Goal: Task Accomplishment & Management: Manage account settings

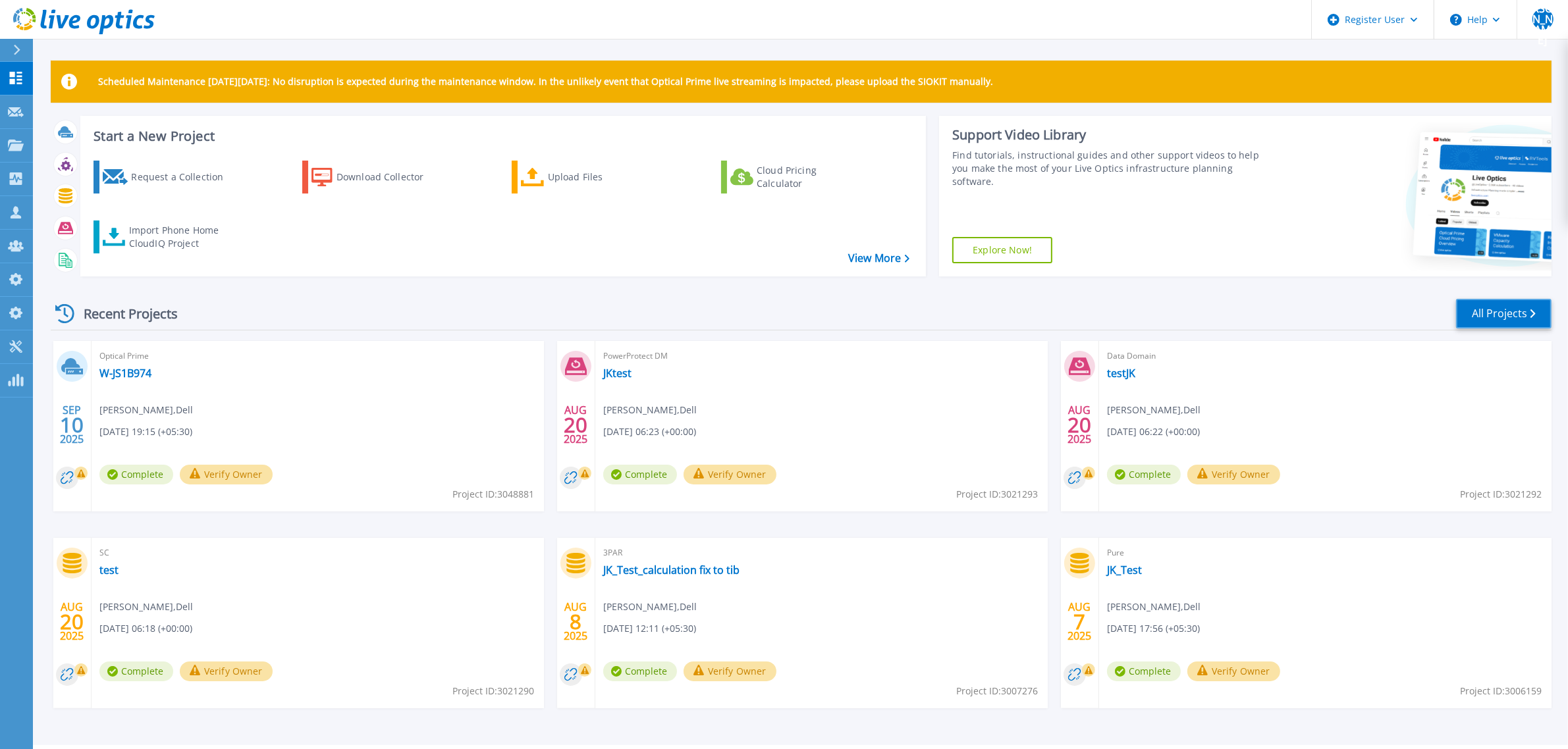
click at [1516, 318] on link "All Projects" at bounding box center [1503, 313] width 95 height 30
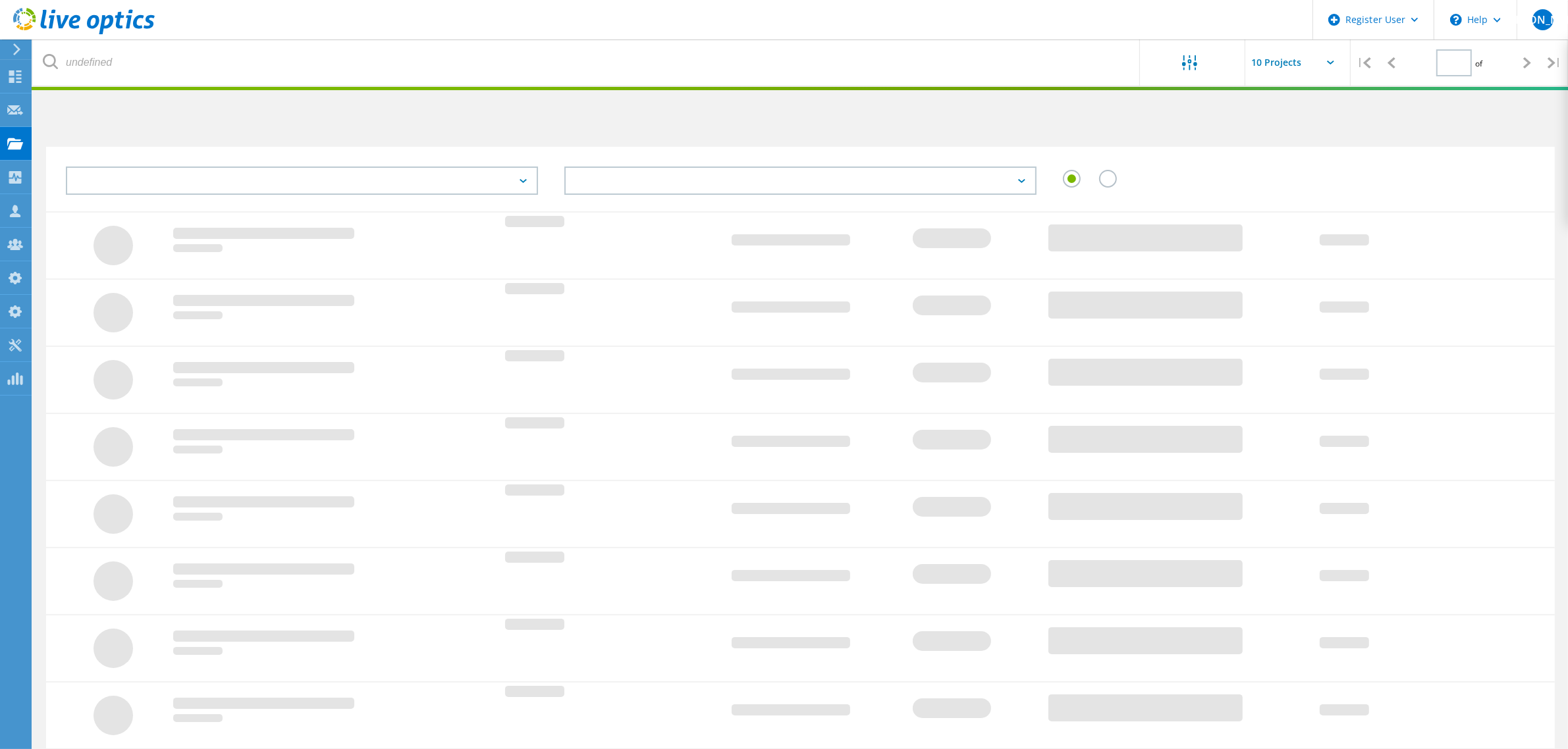
type input "1"
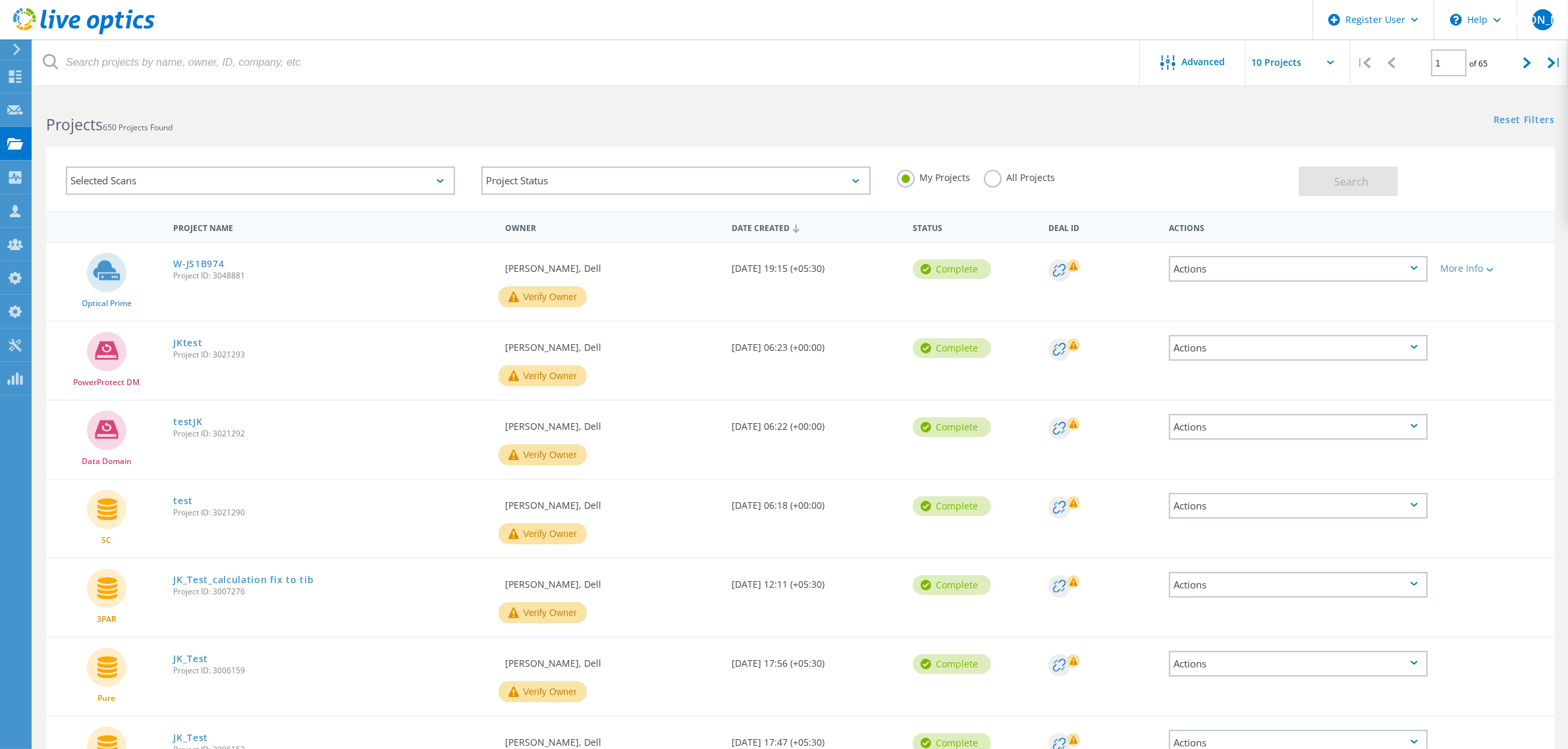
click at [436, 186] on div "Selected Scans" at bounding box center [260, 180] width 390 height 28
click at [970, 147] on div "Selected Scans Server & Cloud Optical Prime AWS Azure Nutanix RVTools Kubernete…" at bounding box center [800, 179] width 1509 height 65
click at [1321, 53] on input "text" at bounding box center [1311, 62] width 131 height 46
click at [1283, 153] on div "Show 40 Projects" at bounding box center [1311, 162] width 130 height 22
type input "Show 40 Projects"
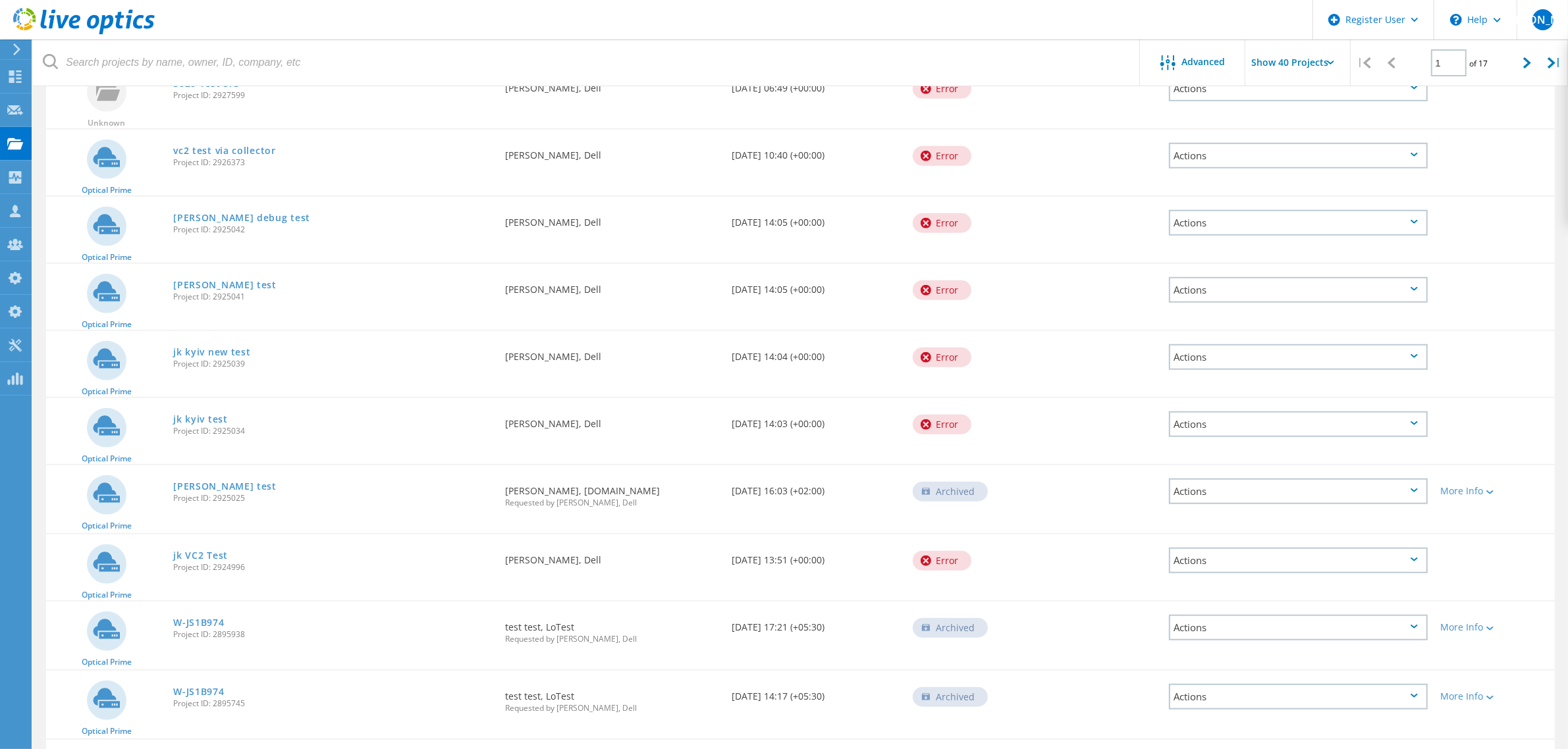
scroll to position [1152, 0]
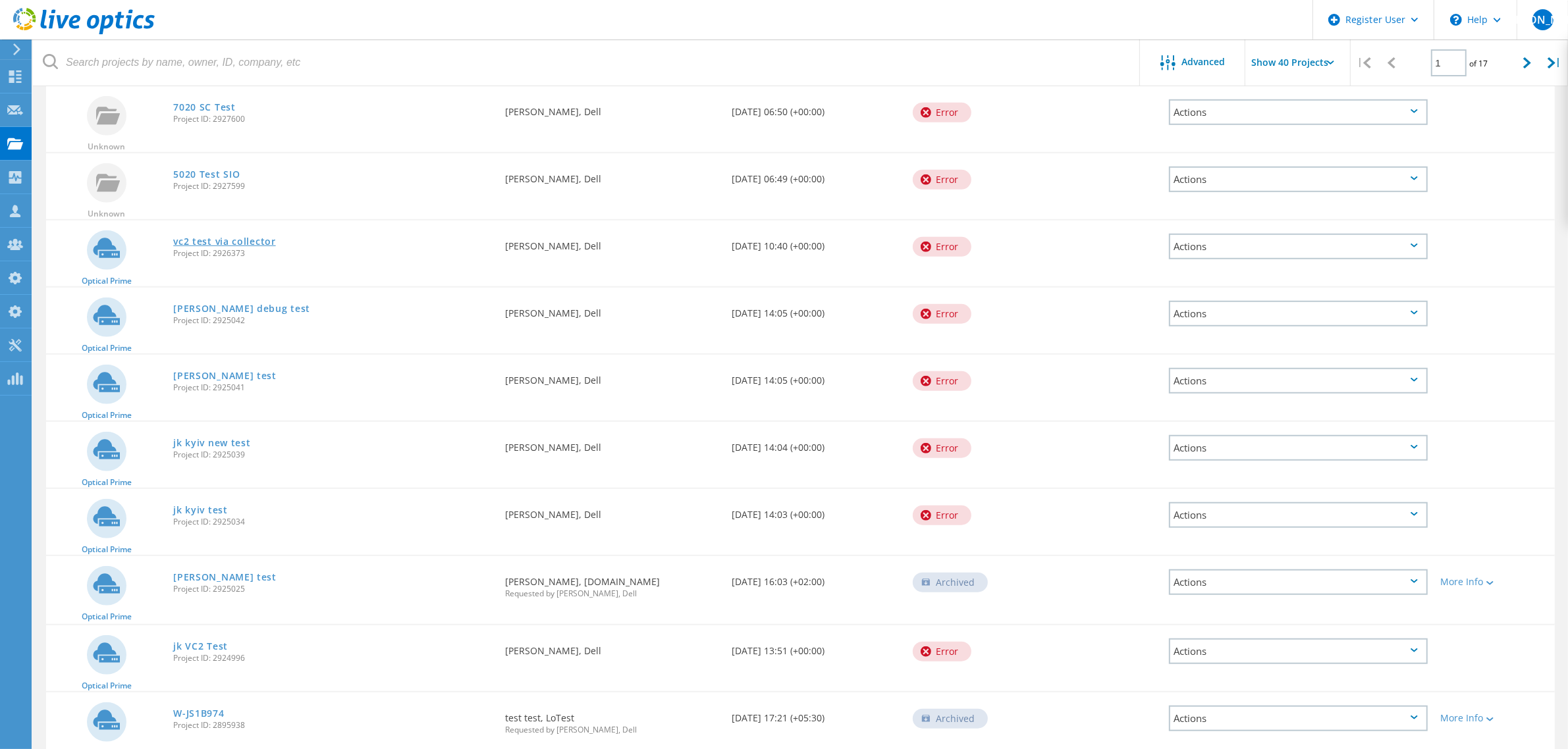
drag, startPoint x: 232, startPoint y: 238, endPoint x: 226, endPoint y: 235, distance: 6.7
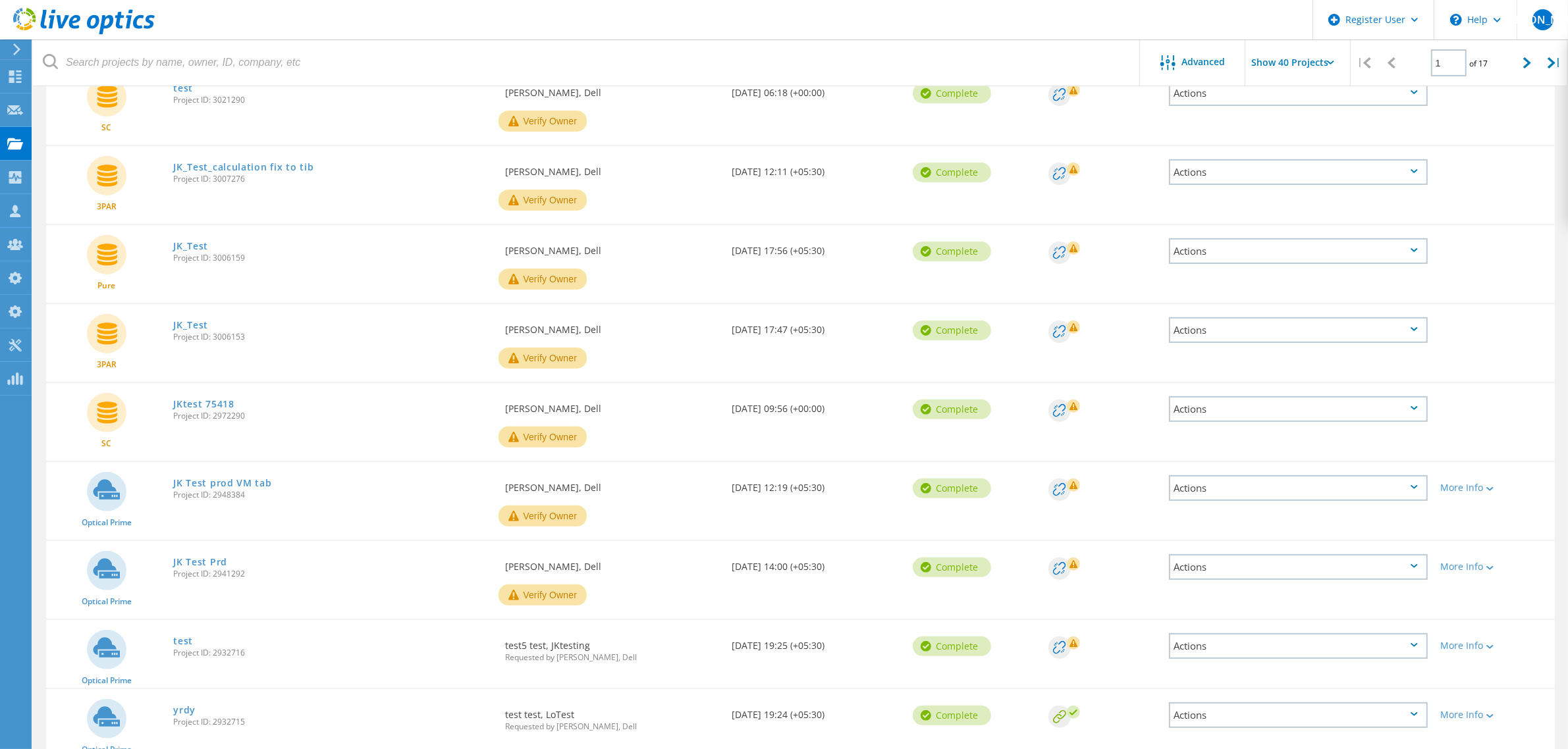
scroll to position [412, 0]
click at [1545, 21] on span "[PERSON_NAME]" at bounding box center [1543, 20] width 86 height 11
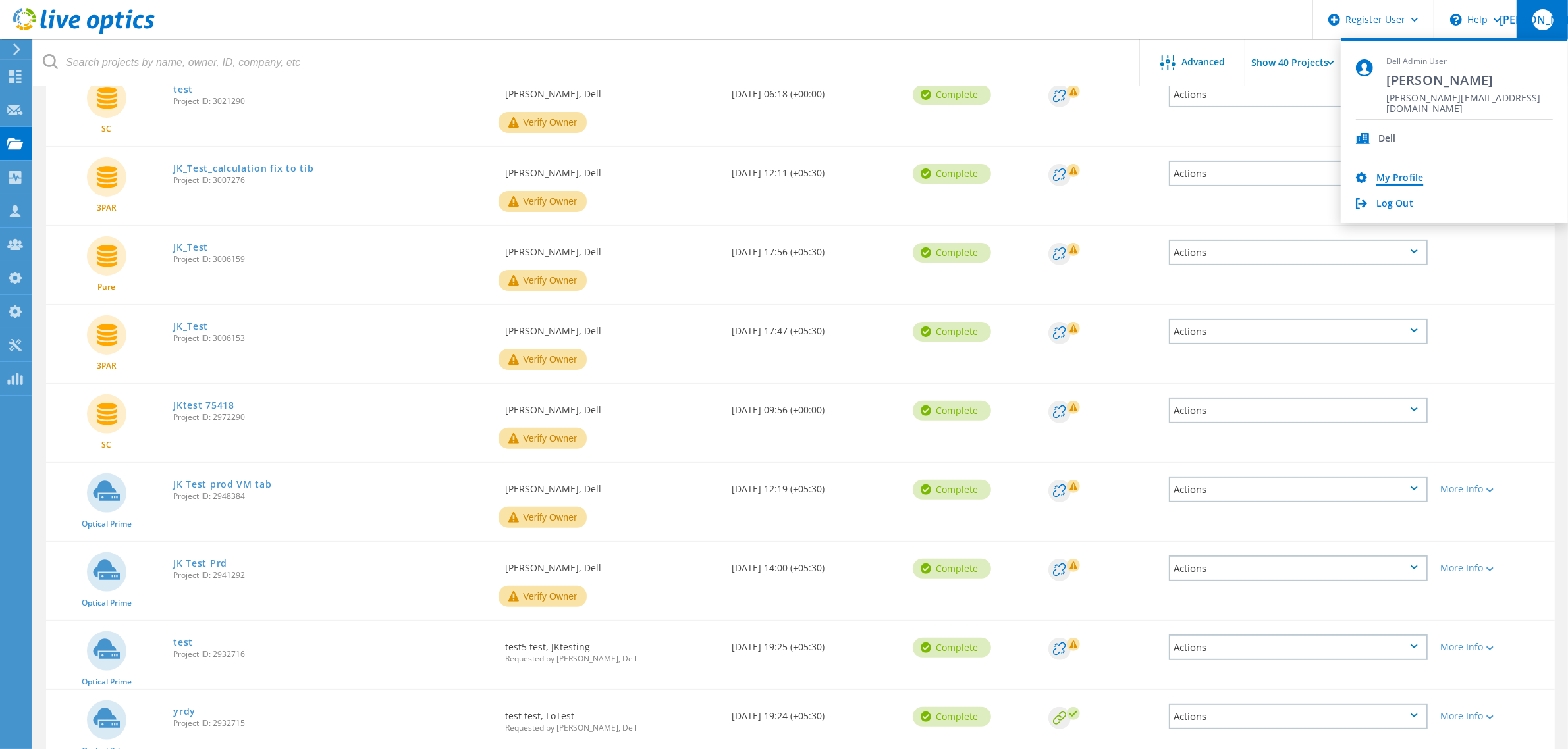
click at [1390, 174] on link "My Profile" at bounding box center [1400, 179] width 47 height 13
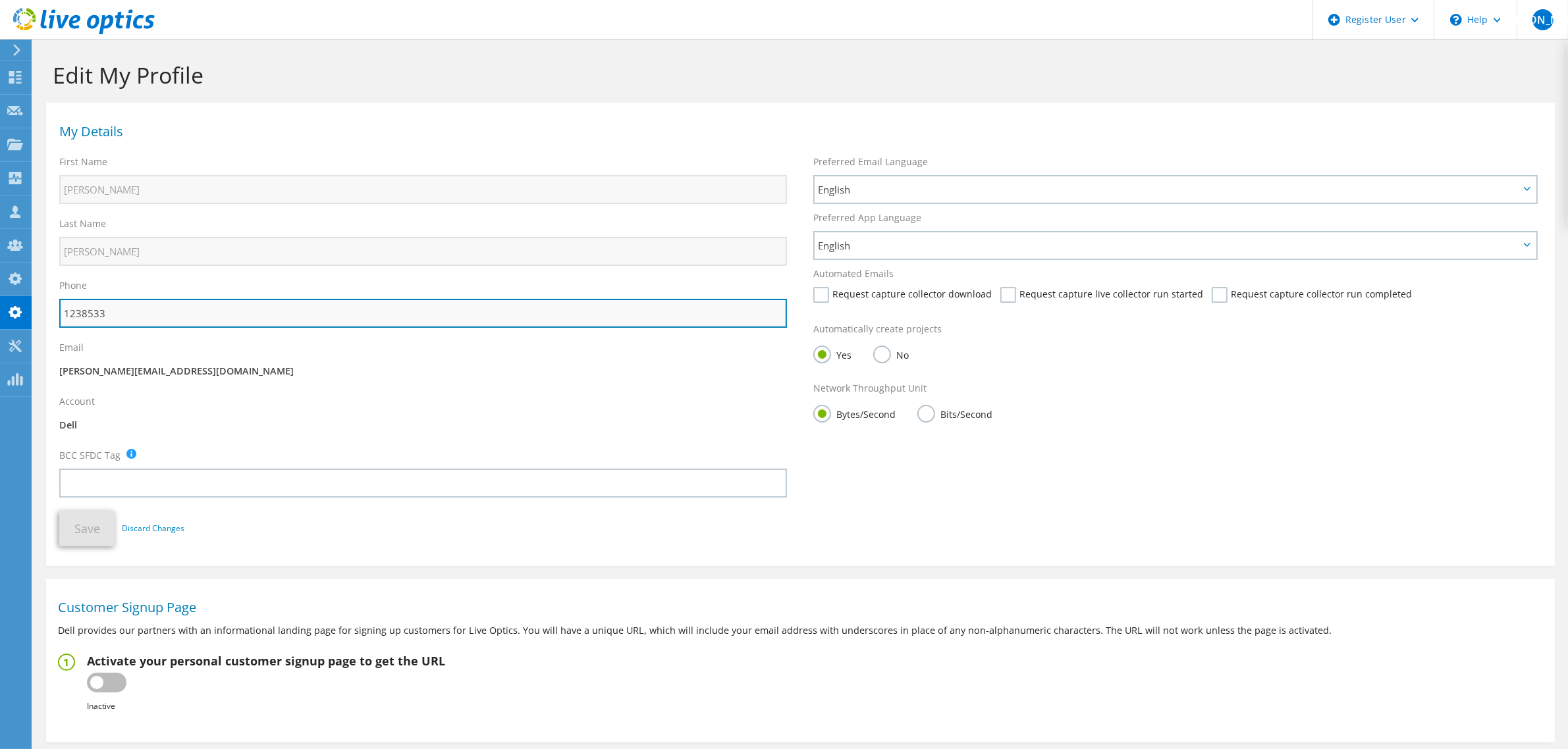
click at [156, 311] on input "1238533" at bounding box center [423, 313] width 728 height 29
type input "12385331"
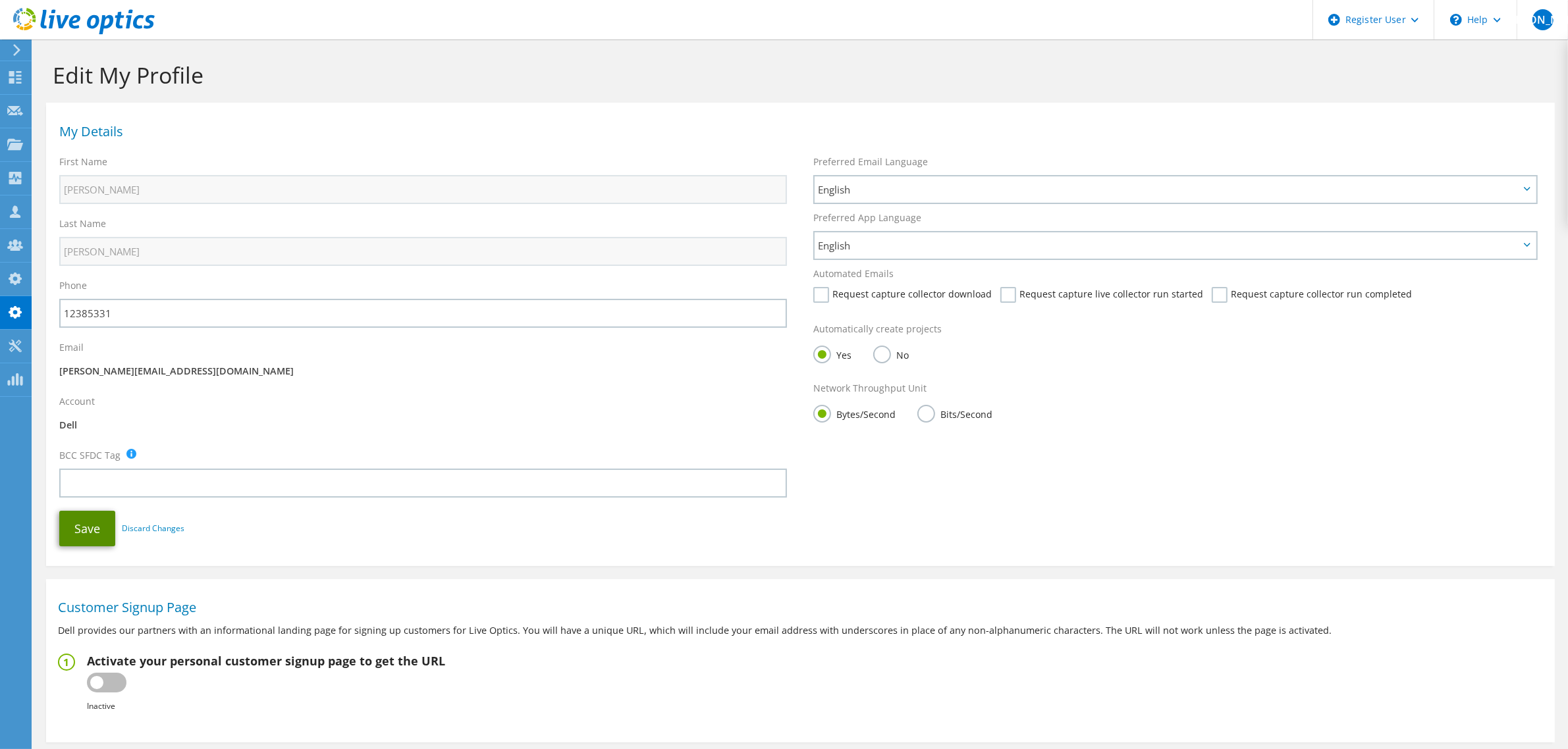
click at [87, 537] on button "Save" at bounding box center [87, 529] width 56 height 36
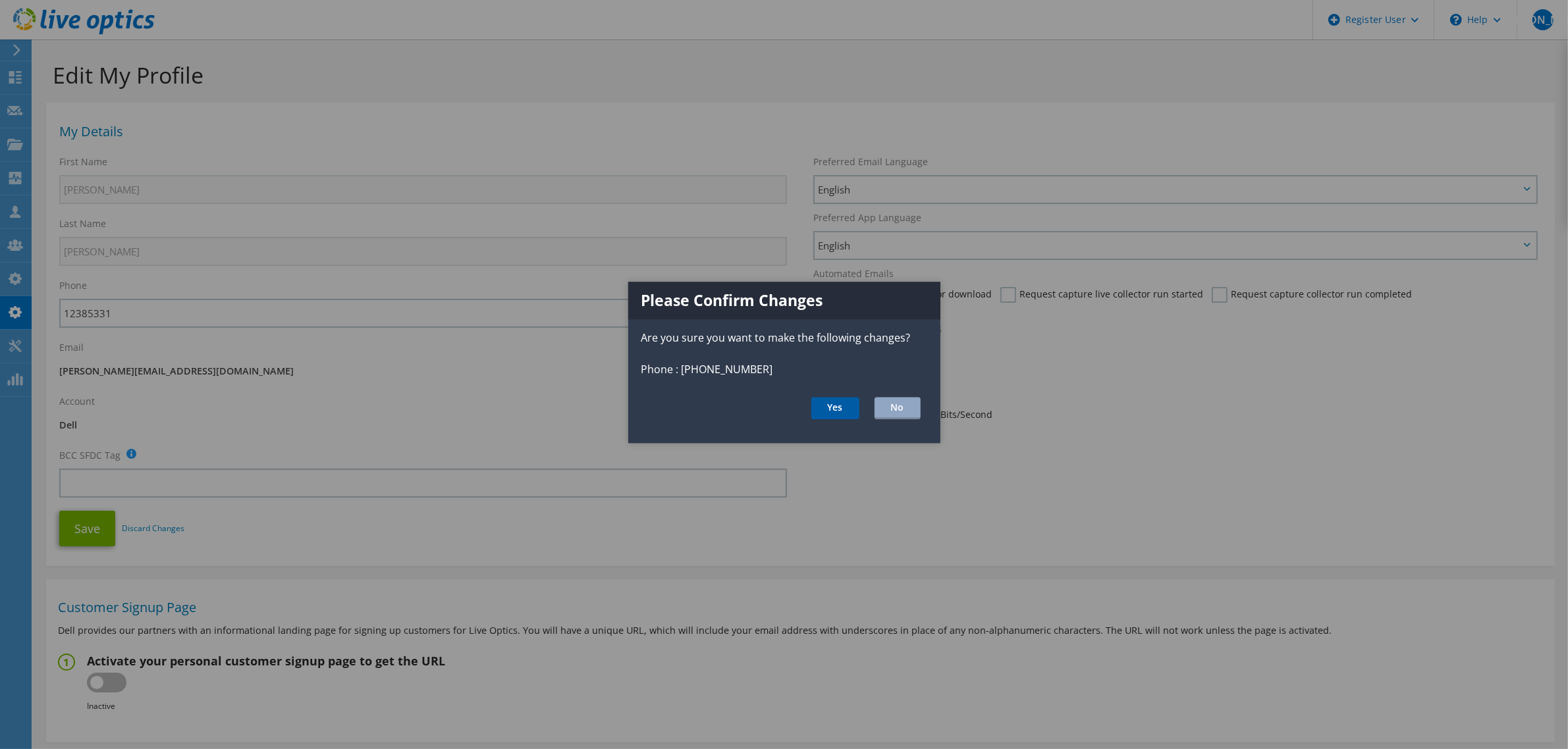
click at [827, 414] on button "Yes" at bounding box center [835, 408] width 48 height 22
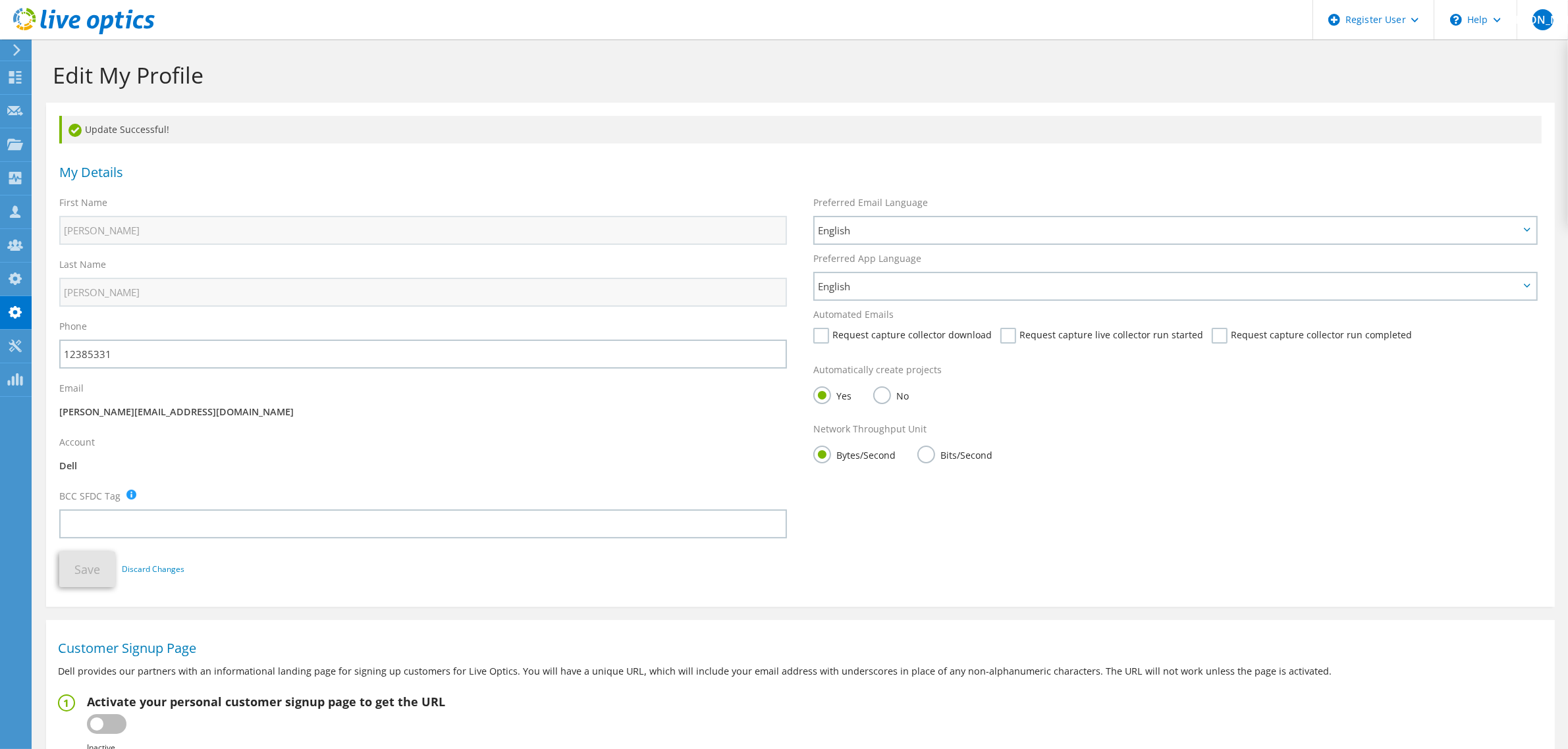
click at [60, 25] on use at bounding box center [84, 21] width 141 height 26
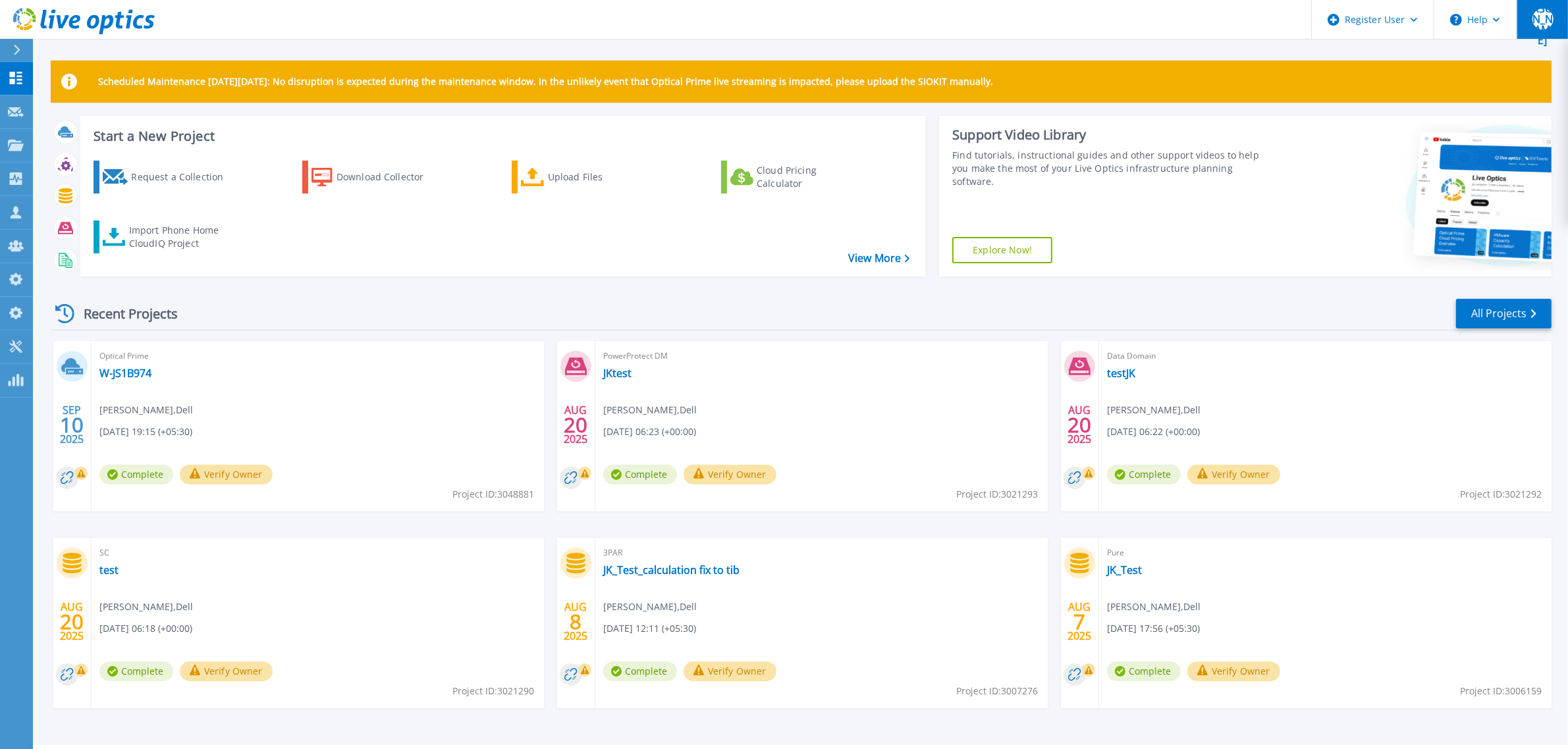
click at [1535, 18] on div "[PERSON_NAME]" at bounding box center [1542, 19] width 21 height 21
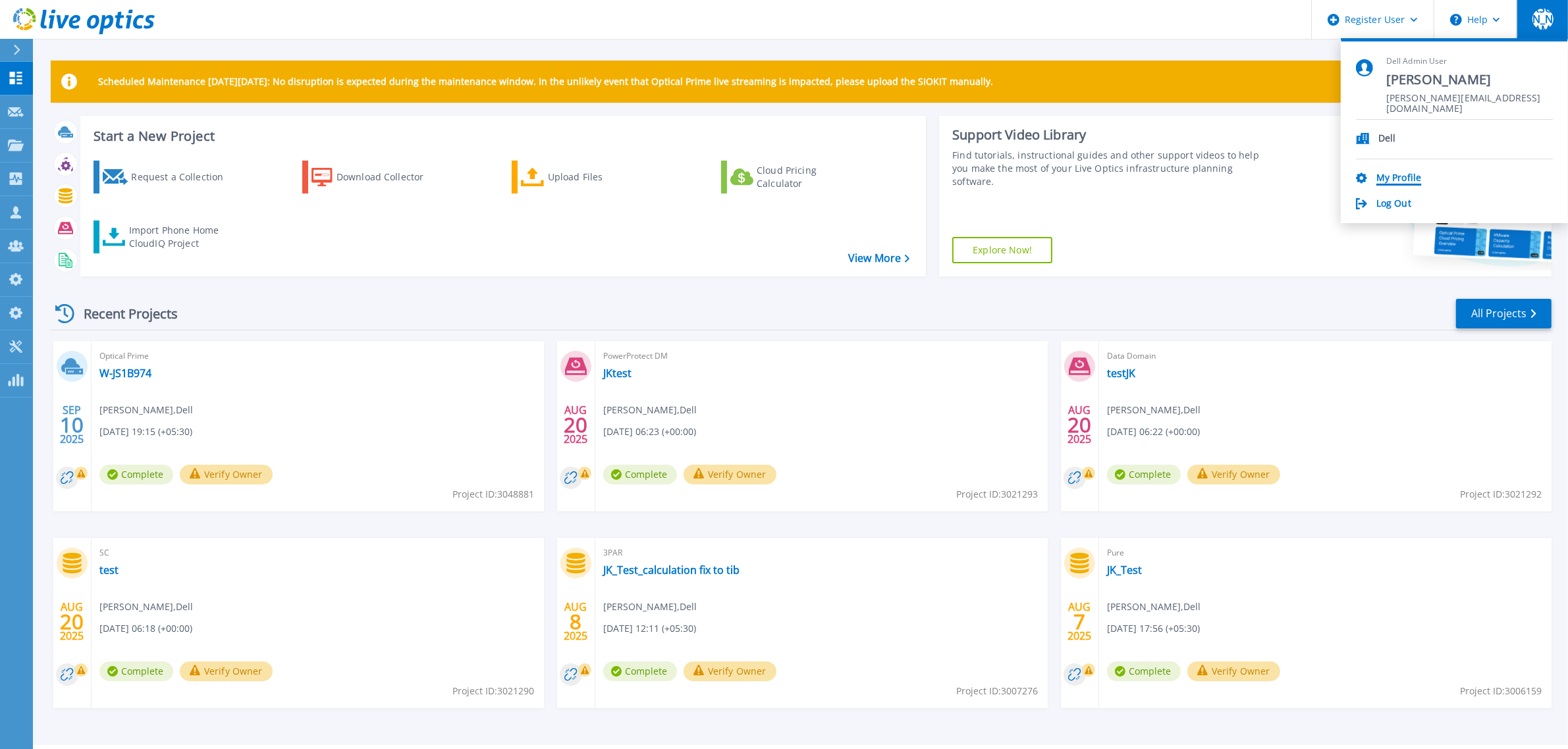
click at [1390, 181] on link "My Profile" at bounding box center [1399, 179] width 45 height 13
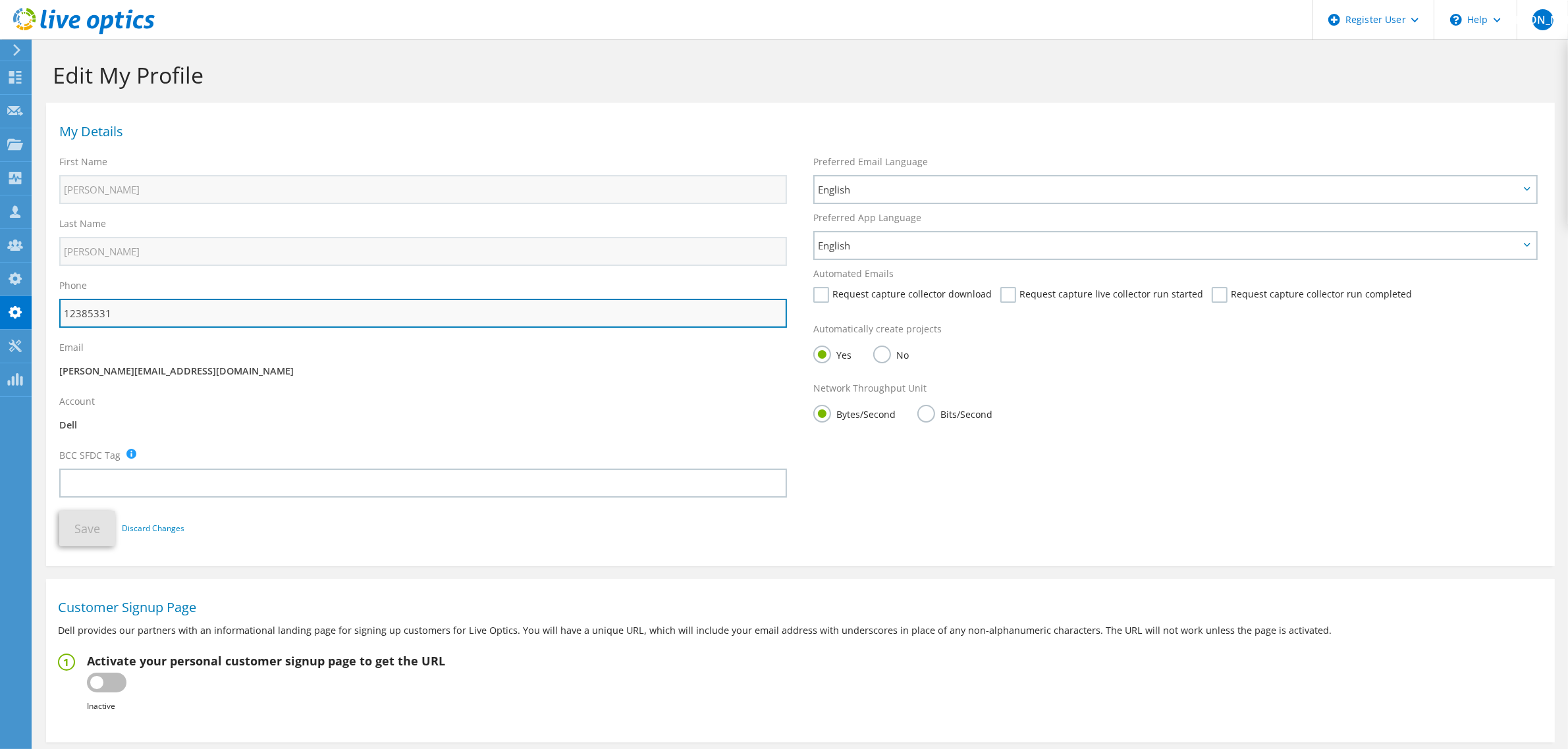
click at [195, 314] on input "12385331" at bounding box center [423, 313] width 728 height 29
type input "123853"
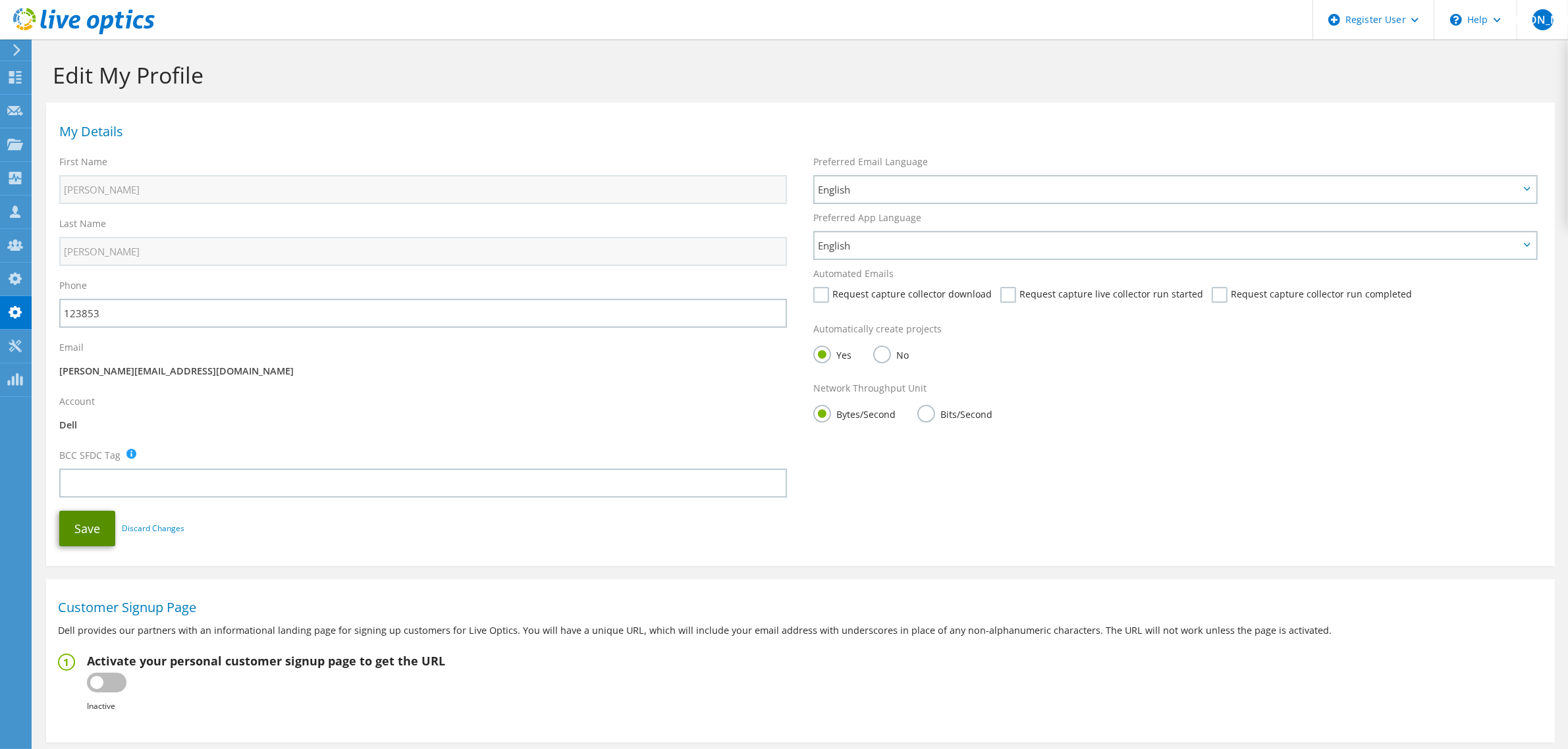
click at [85, 529] on button "Save" at bounding box center [87, 529] width 56 height 36
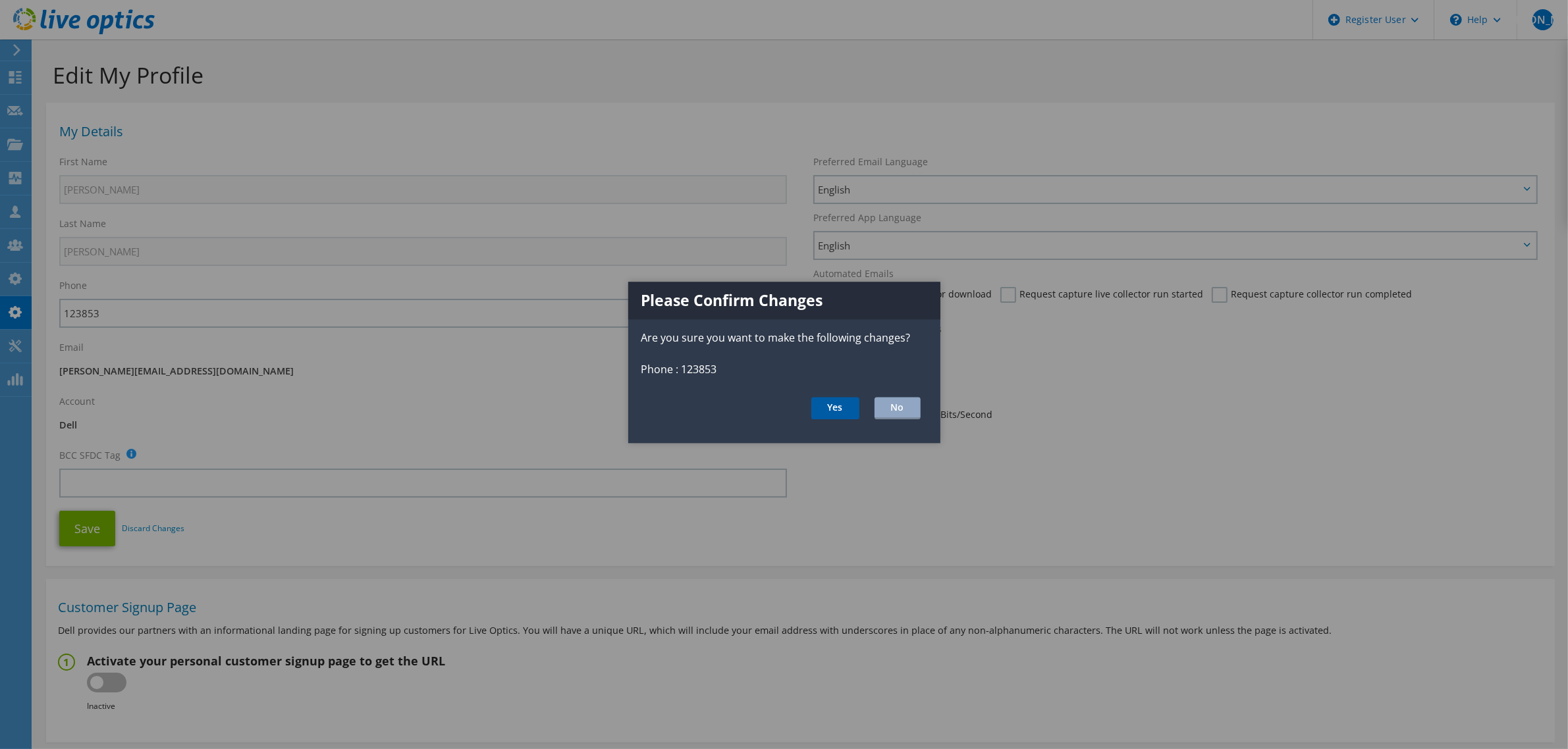
click at [820, 415] on button "Yes" at bounding box center [835, 408] width 48 height 22
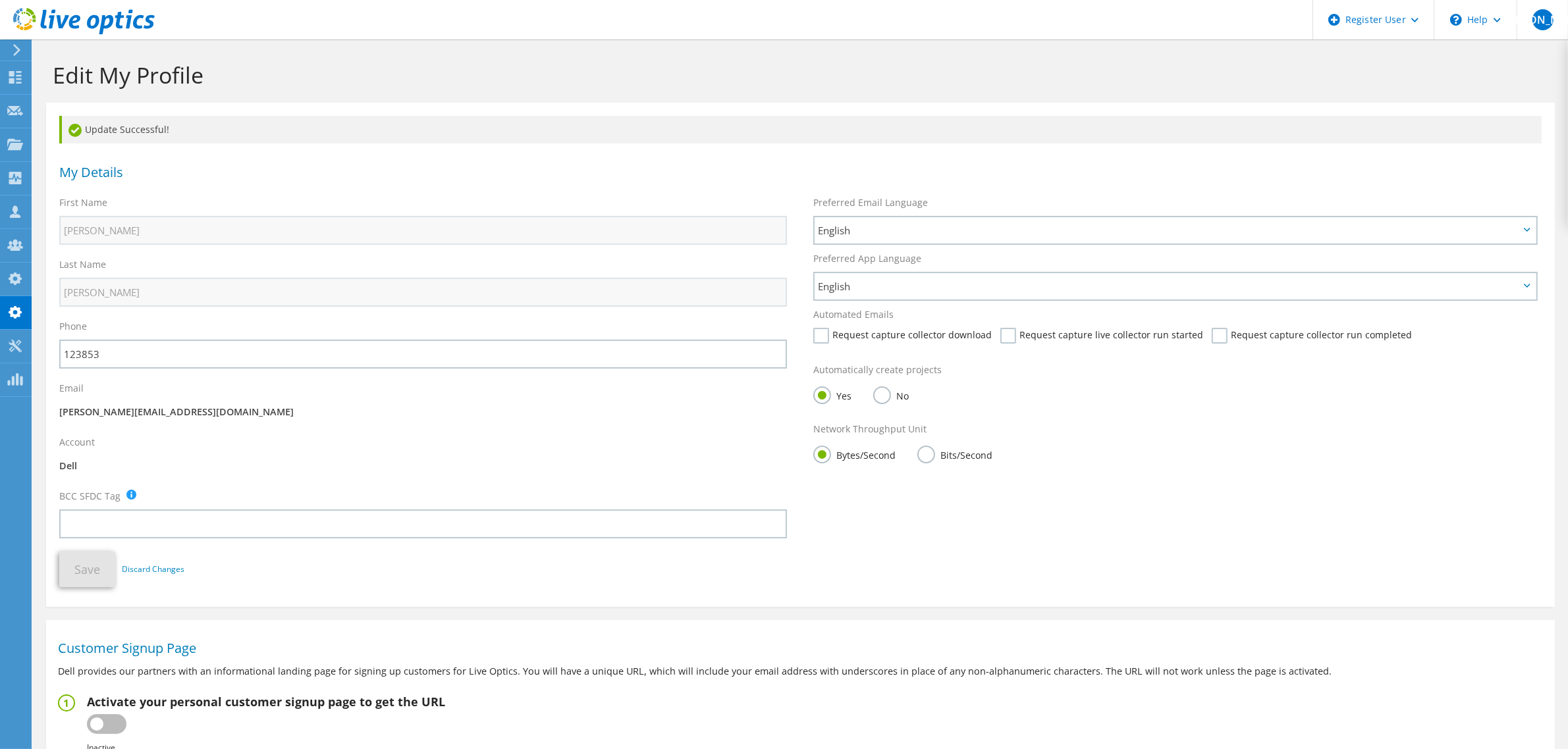
click at [100, 27] on icon at bounding box center [84, 22] width 141 height 27
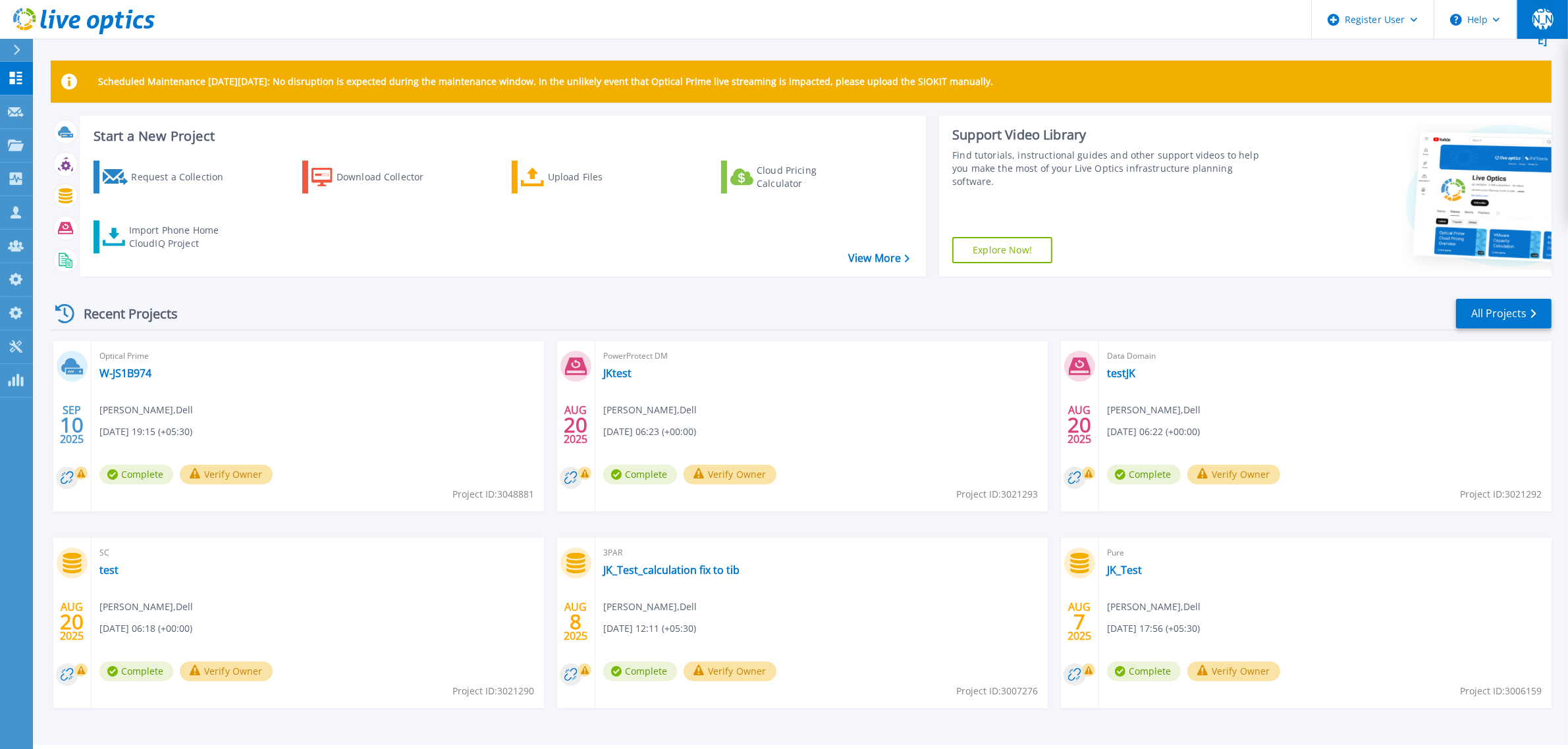
click at [1555, 27] on button "[PERSON_NAME]" at bounding box center [1542, 19] width 51 height 39
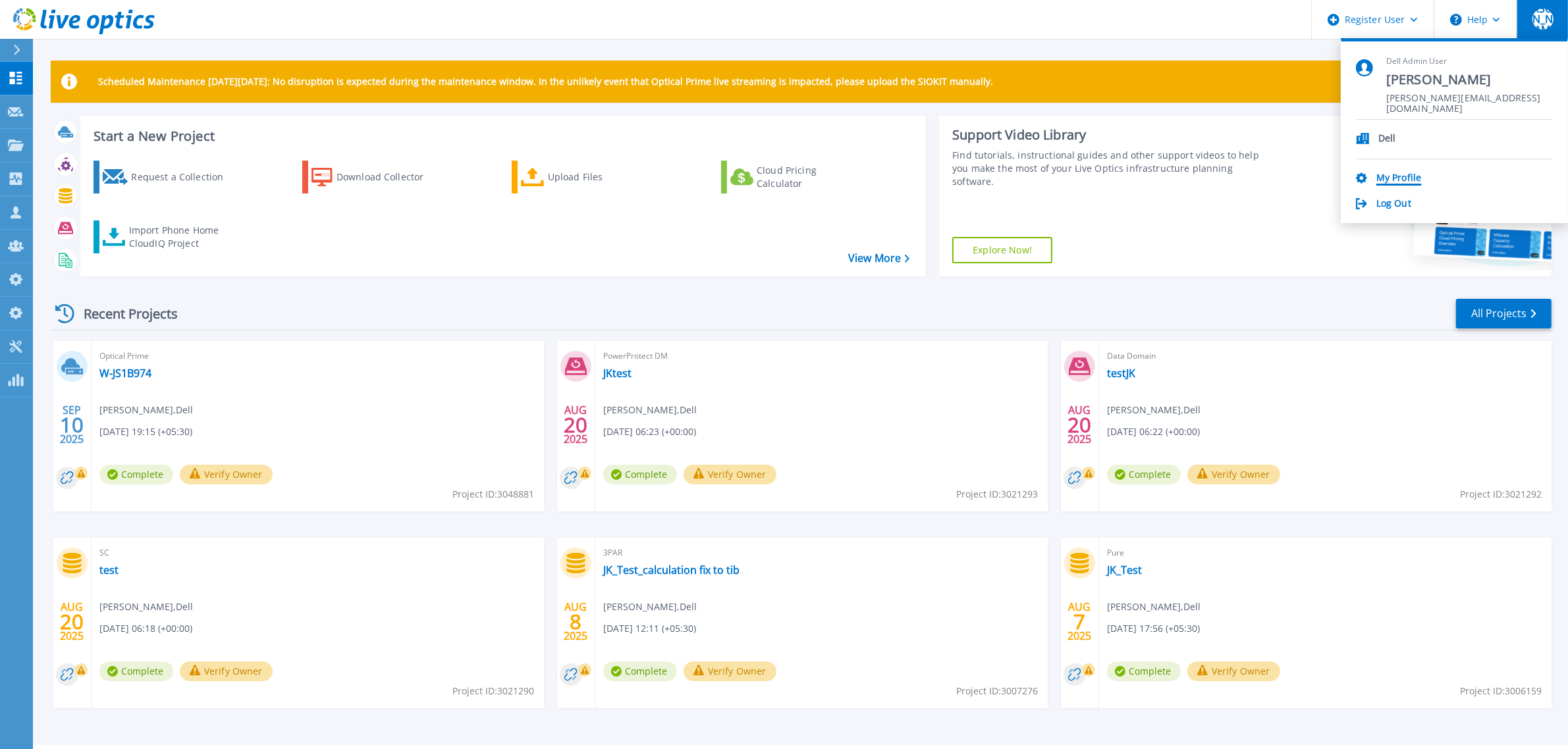
click at [1401, 179] on link "My Profile" at bounding box center [1399, 179] width 45 height 13
